Goal: Information Seeking & Learning: Learn about a topic

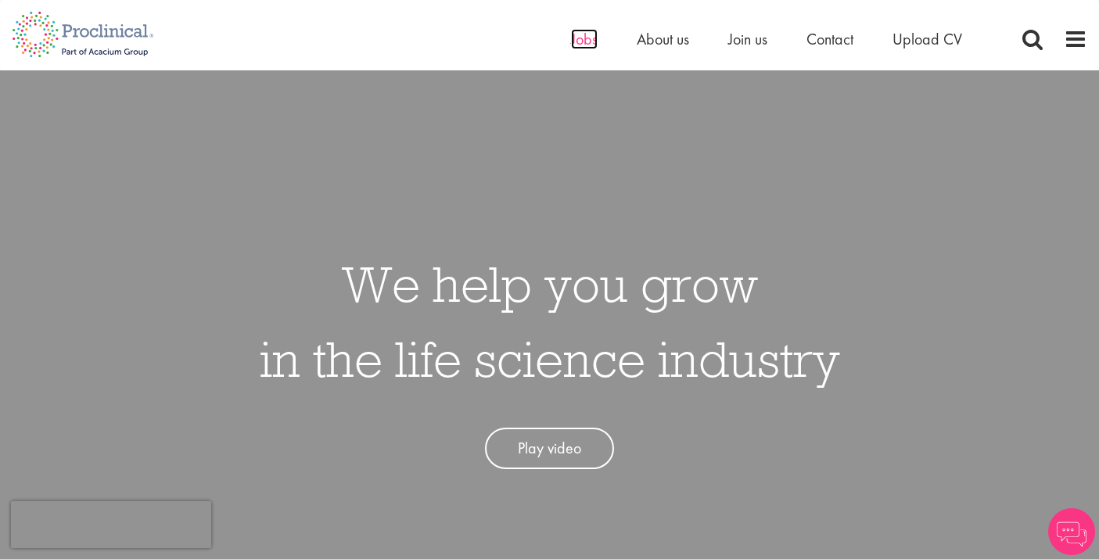
click at [580, 45] on span "Jobs" at bounding box center [584, 39] width 27 height 20
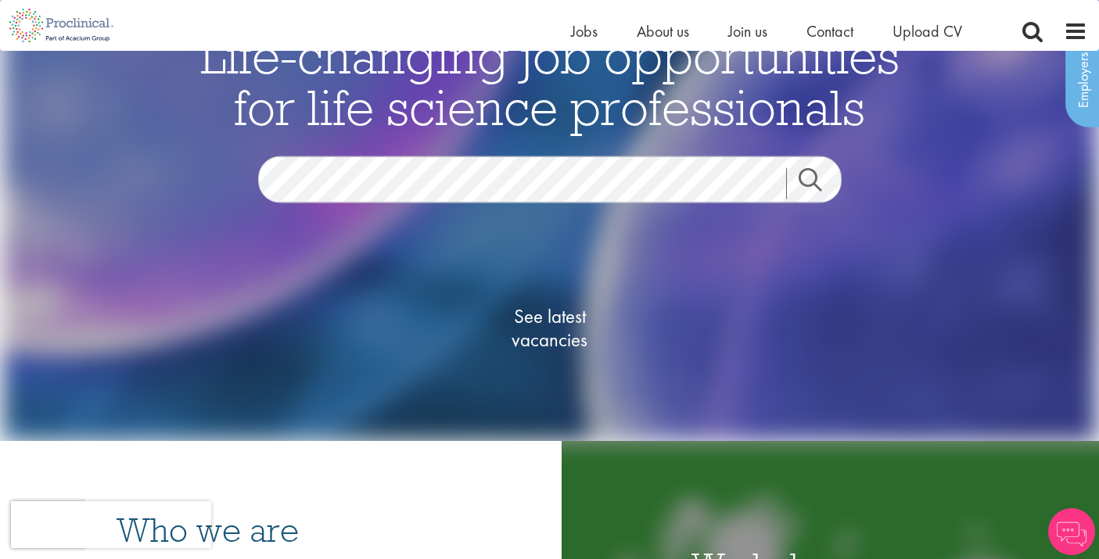
scroll to position [66, 0]
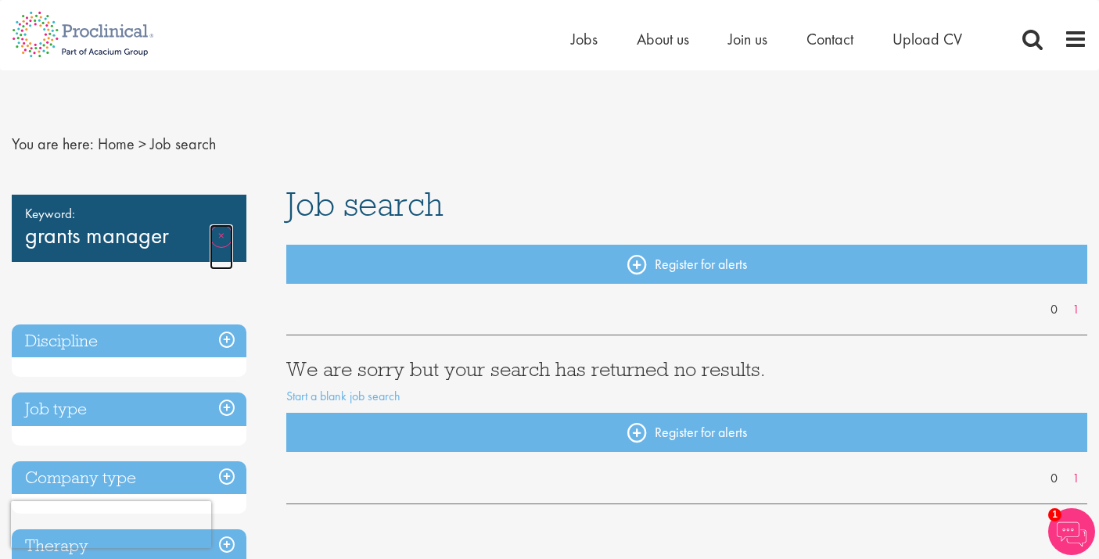
click at [219, 238] on link "Remove" at bounding box center [221, 247] width 23 height 45
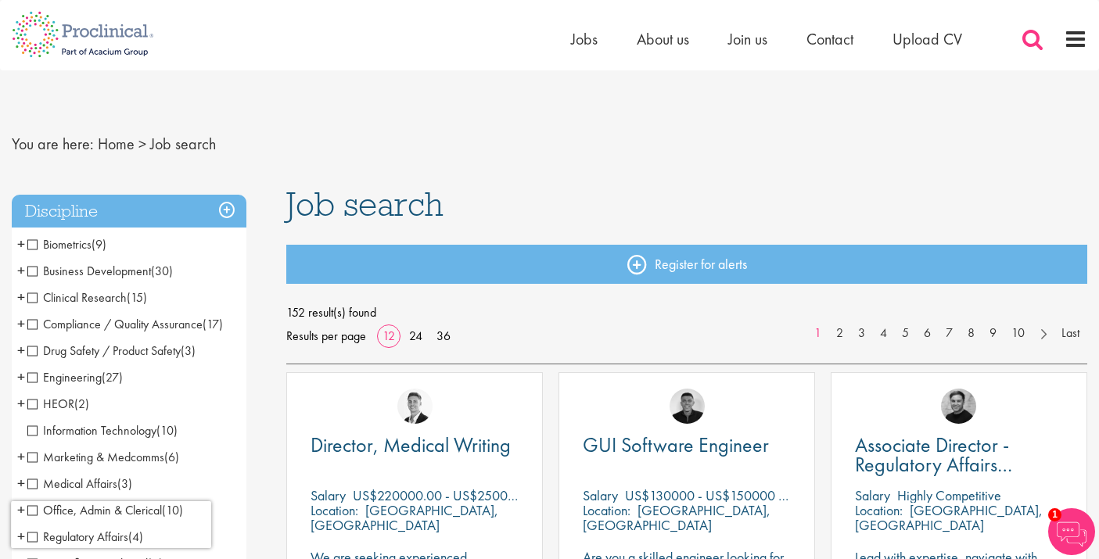
click at [1032, 38] on span at bounding box center [1032, 38] width 23 height 23
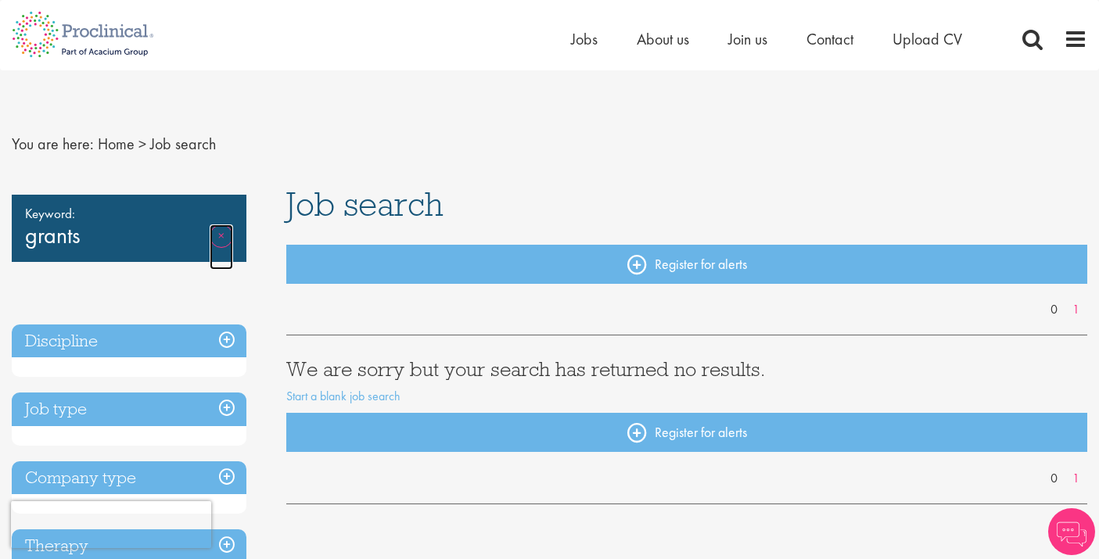
click at [225, 232] on link "Remove" at bounding box center [221, 247] width 23 height 45
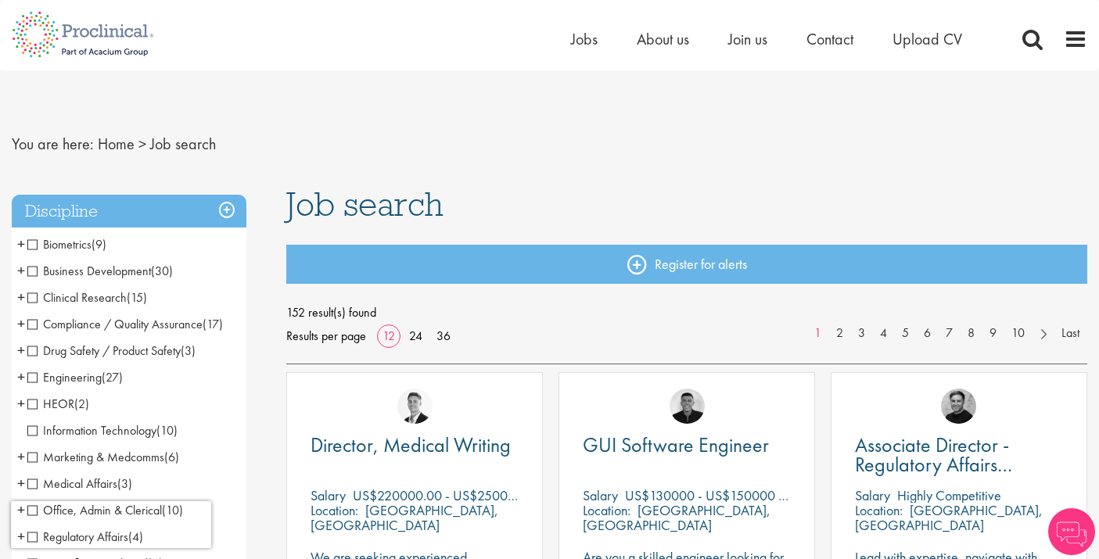
click at [32, 267] on span "Business Development" at bounding box center [89, 271] width 124 height 16
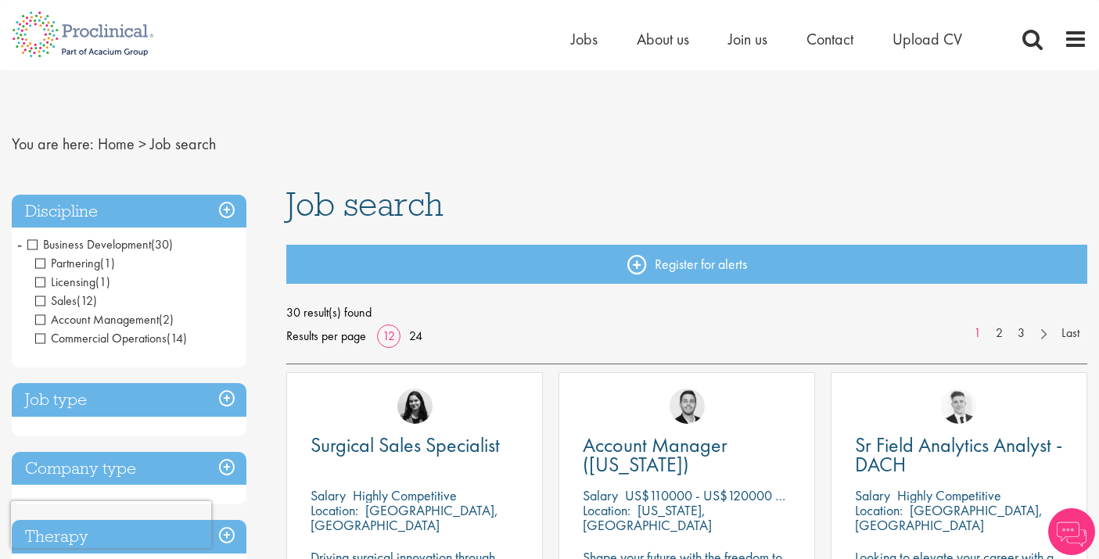
click at [31, 244] on span "Business Development" at bounding box center [89, 244] width 124 height 16
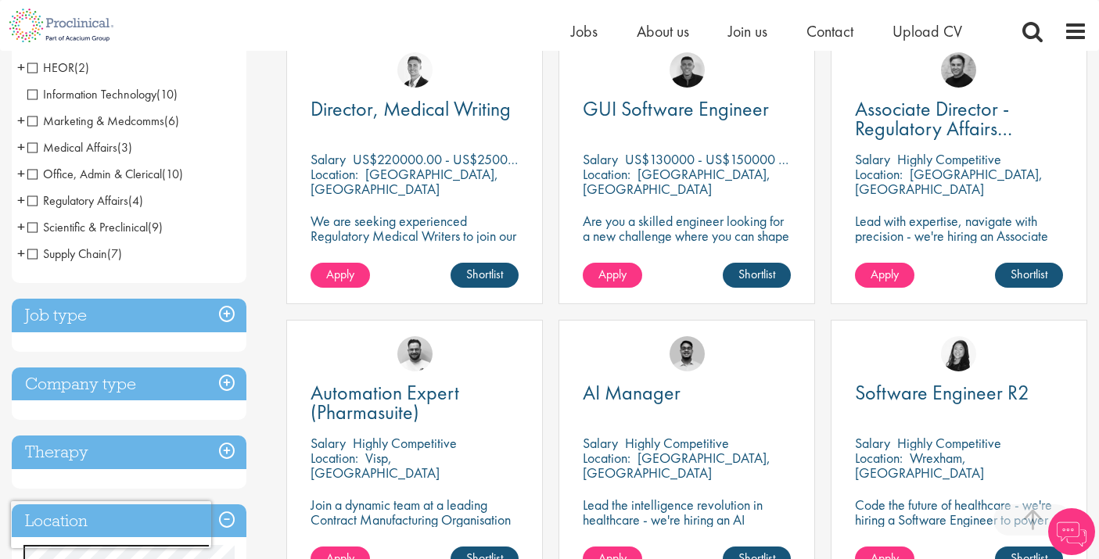
scroll to position [318, 0]
